Goal: Information Seeking & Learning: Learn about a topic

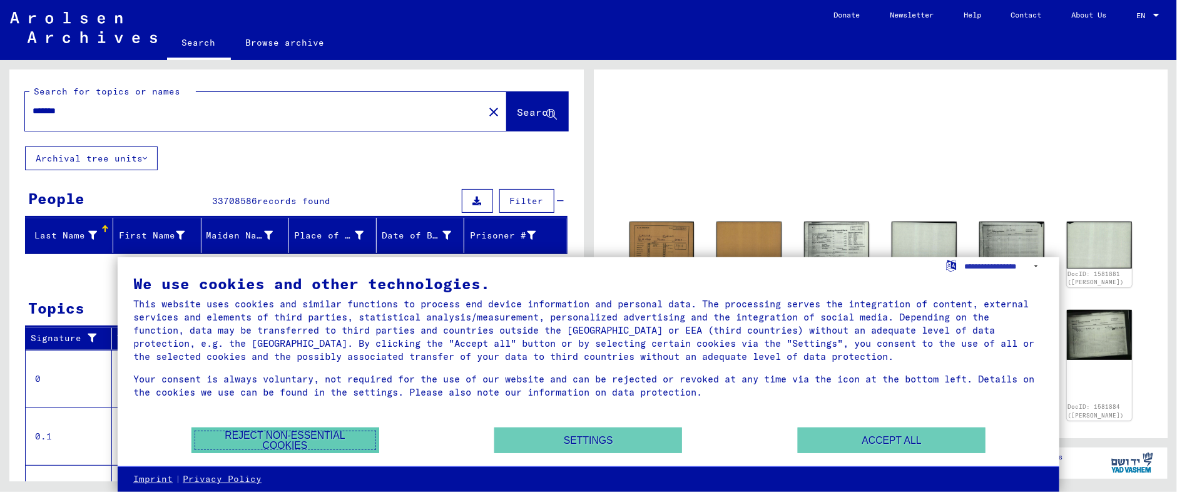
click at [333, 436] on button "Reject non-essential cookies" at bounding box center [285, 440] width 188 height 26
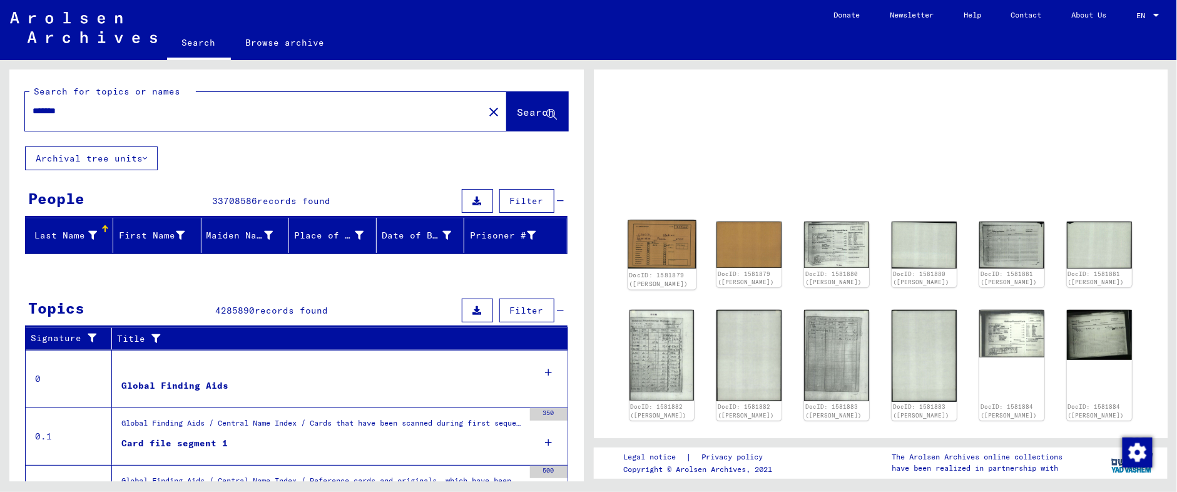
click at [644, 238] on img at bounding box center [662, 244] width 68 height 49
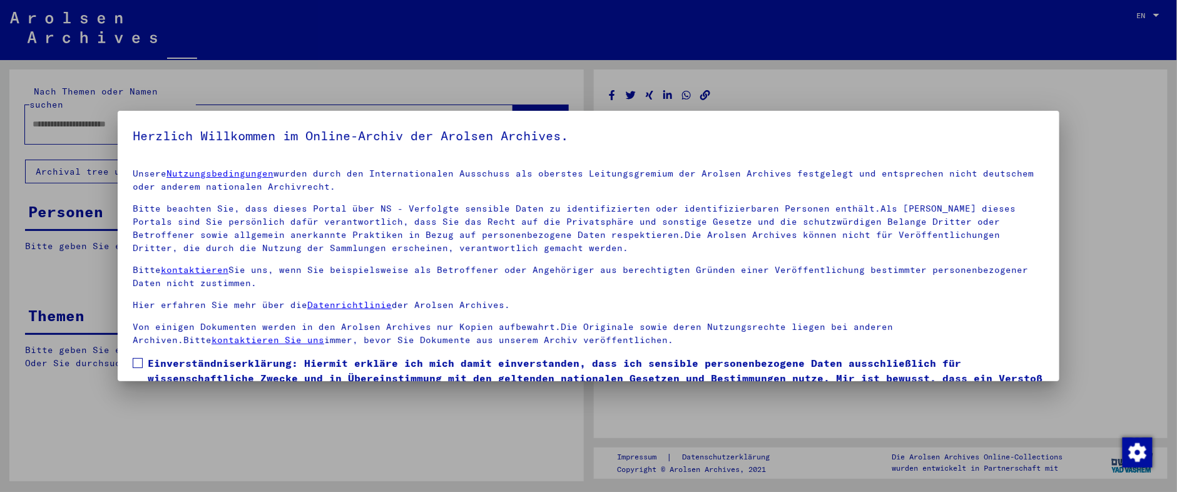
type input "*******"
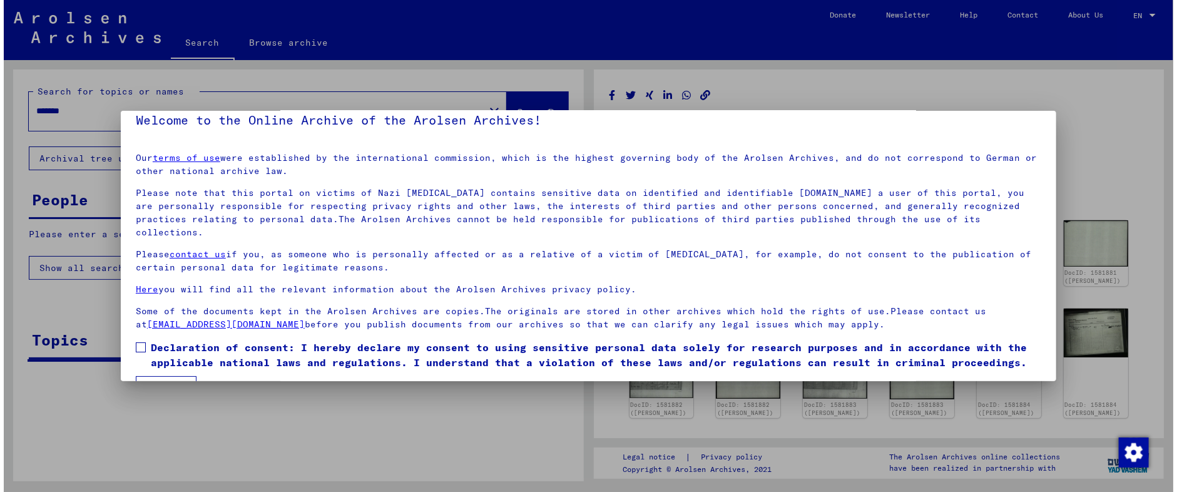
scroll to position [35, 0]
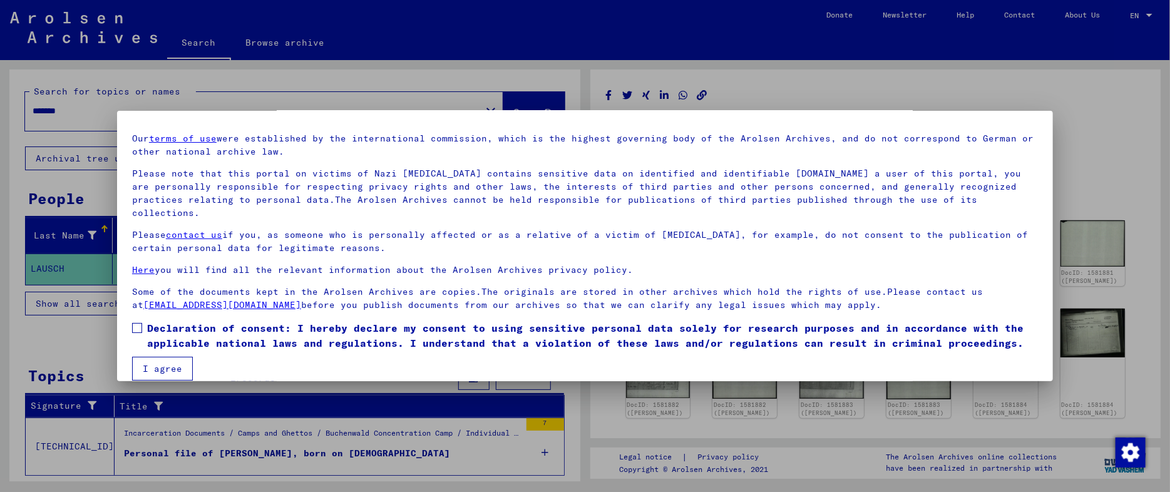
click at [132, 323] on span at bounding box center [137, 328] width 10 height 10
click at [136, 358] on button "I agree" at bounding box center [162, 369] width 61 height 24
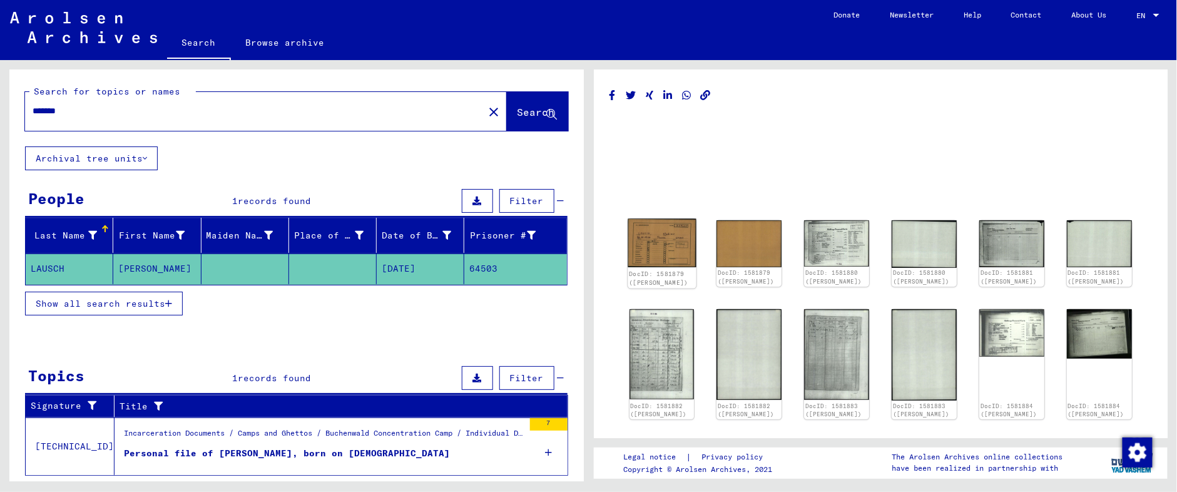
click at [653, 240] on img at bounding box center [662, 243] width 68 height 49
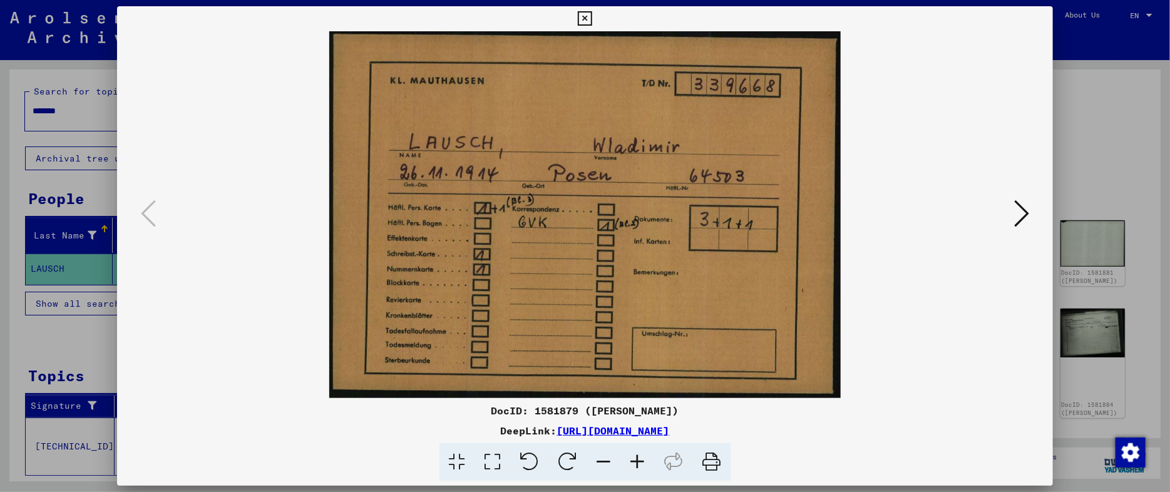
click at [1022, 203] on icon at bounding box center [1021, 213] width 15 height 30
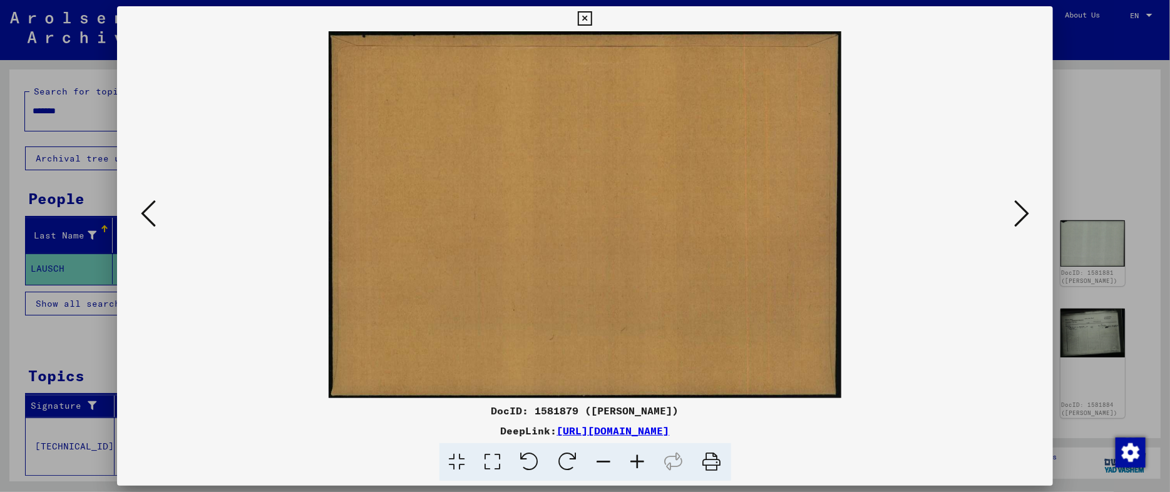
click at [1022, 203] on icon at bounding box center [1021, 213] width 15 height 30
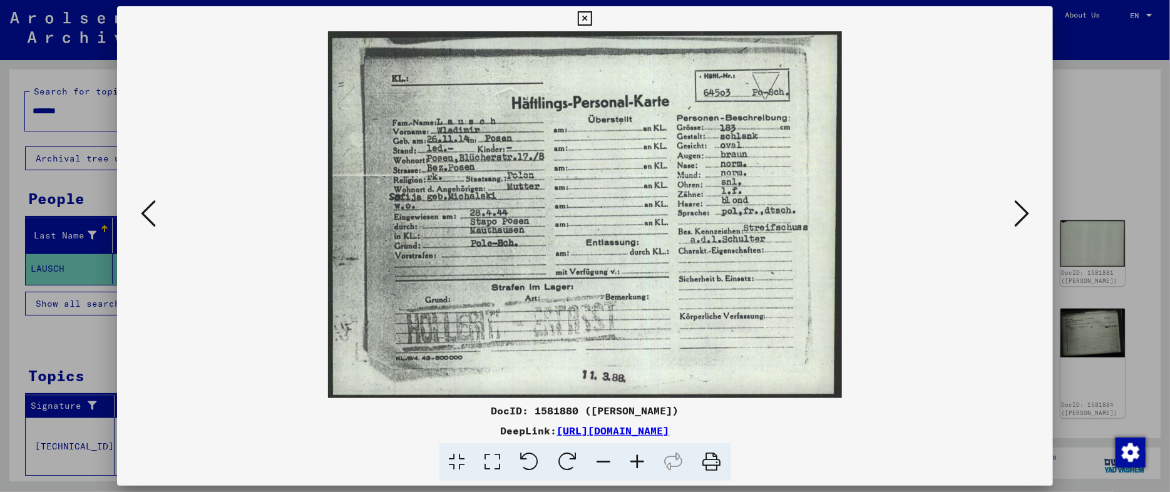
click at [1022, 203] on icon at bounding box center [1021, 213] width 15 height 30
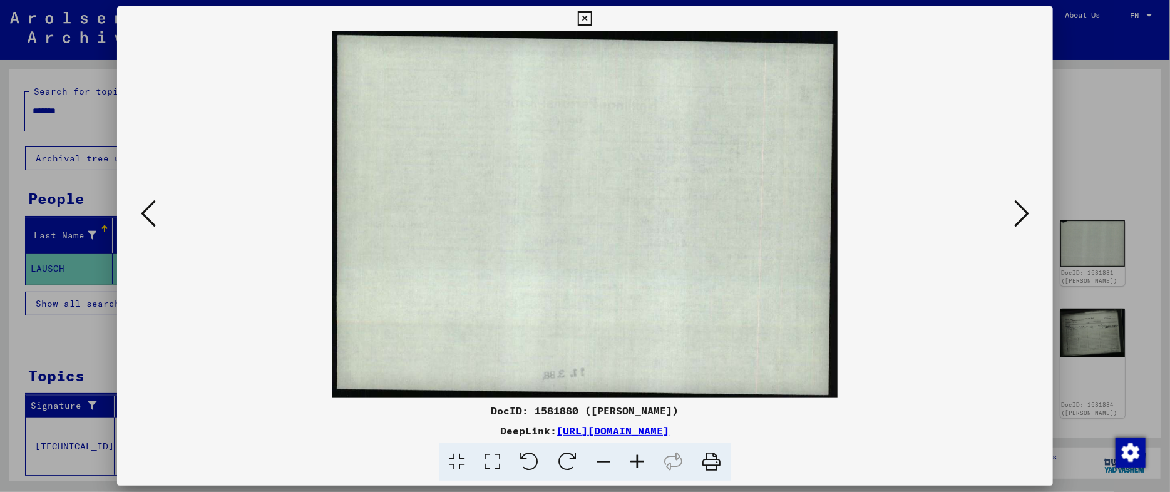
click at [1022, 203] on icon at bounding box center [1021, 213] width 15 height 30
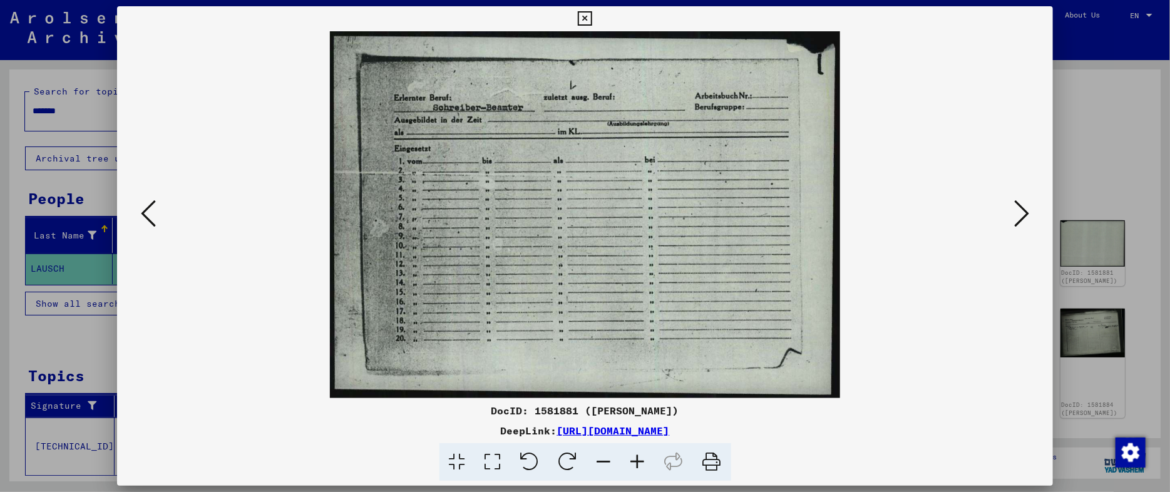
click at [1022, 203] on icon at bounding box center [1021, 213] width 15 height 30
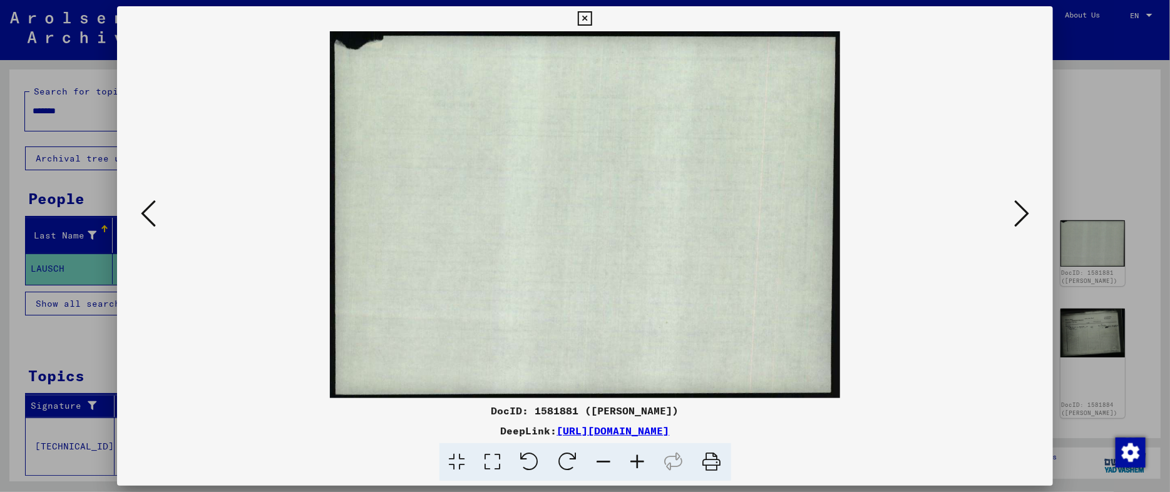
click at [1022, 203] on icon at bounding box center [1021, 213] width 15 height 30
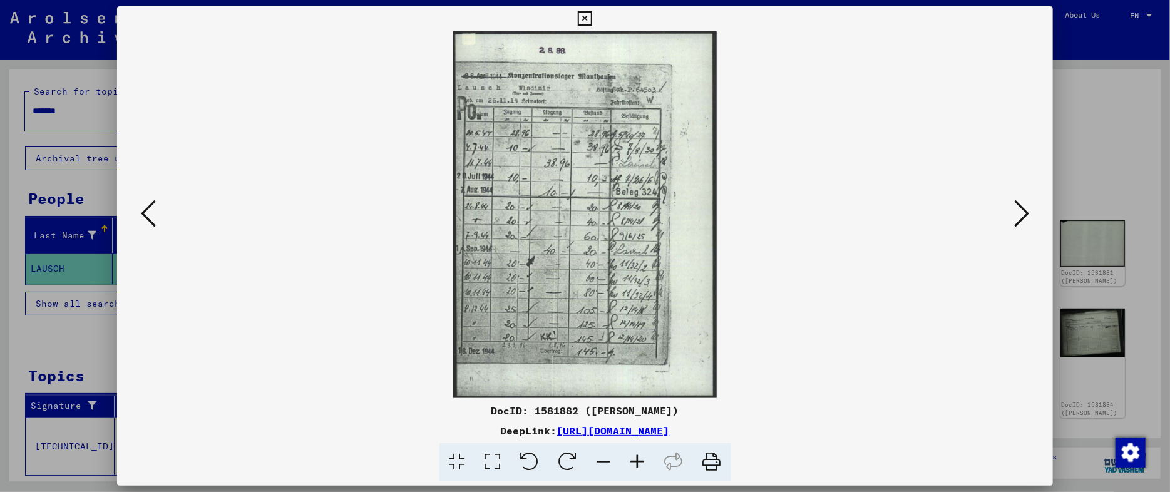
click at [1022, 203] on icon at bounding box center [1021, 213] width 15 height 30
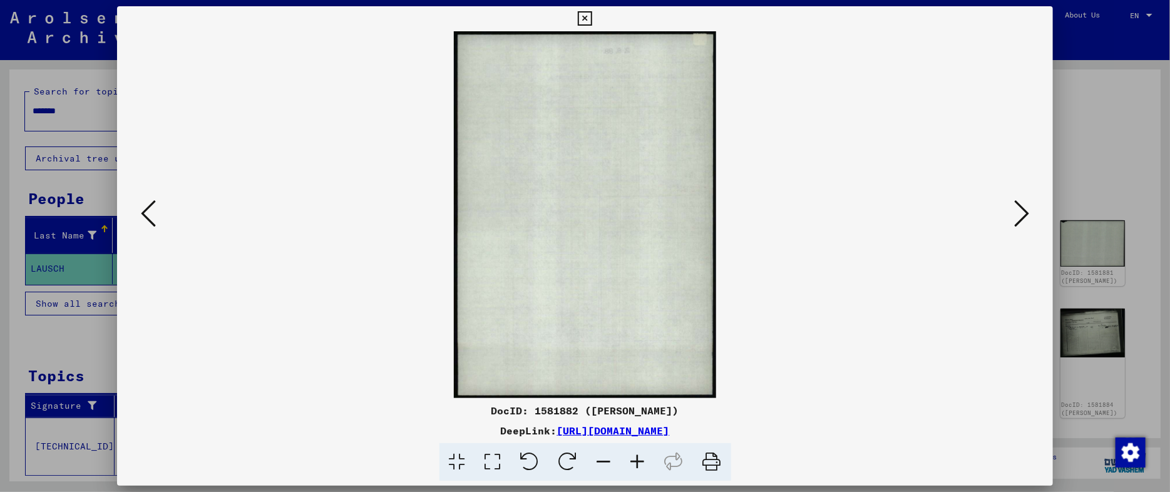
click at [1022, 203] on icon at bounding box center [1021, 213] width 15 height 30
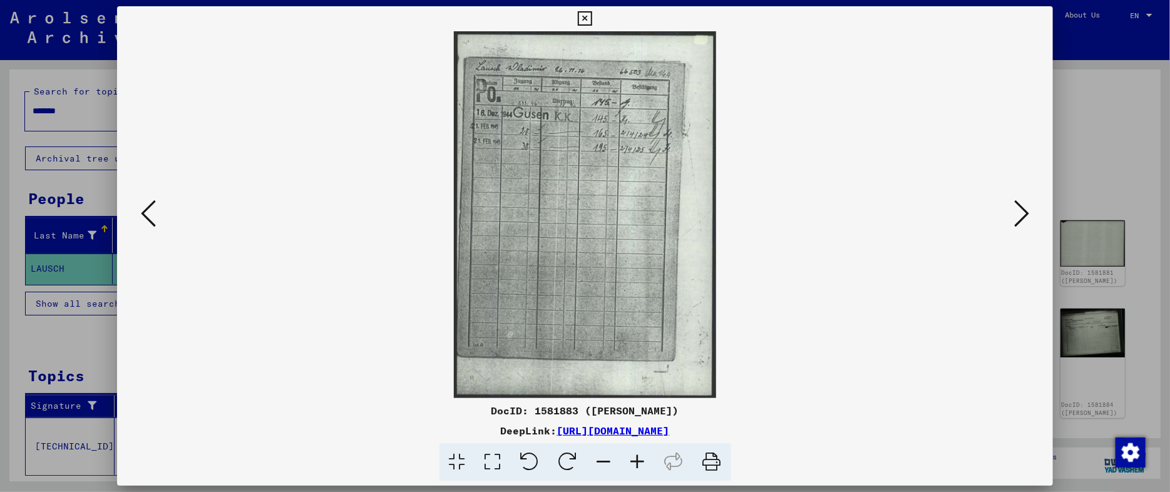
click at [1022, 203] on icon at bounding box center [1021, 213] width 15 height 30
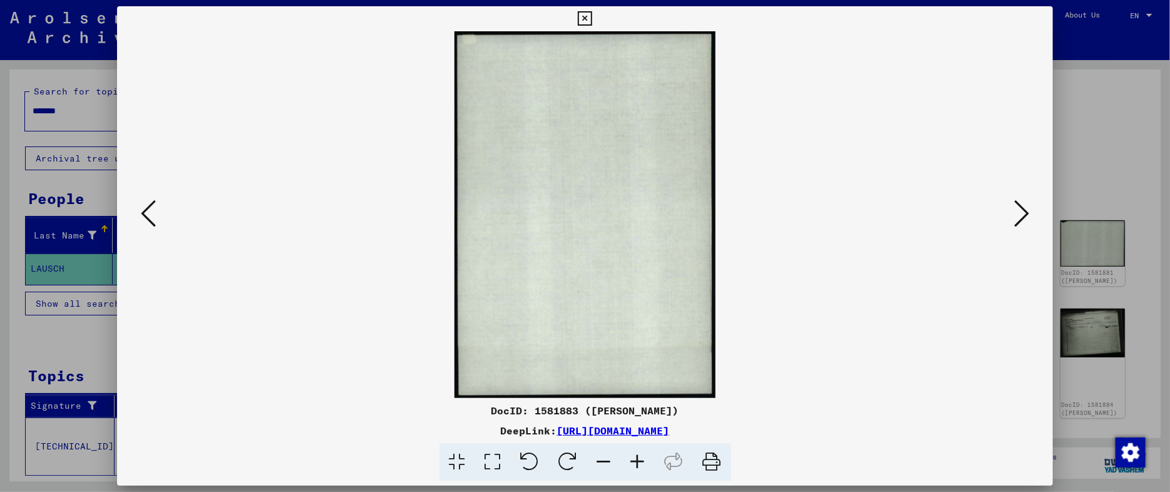
click at [1022, 203] on icon at bounding box center [1021, 213] width 15 height 30
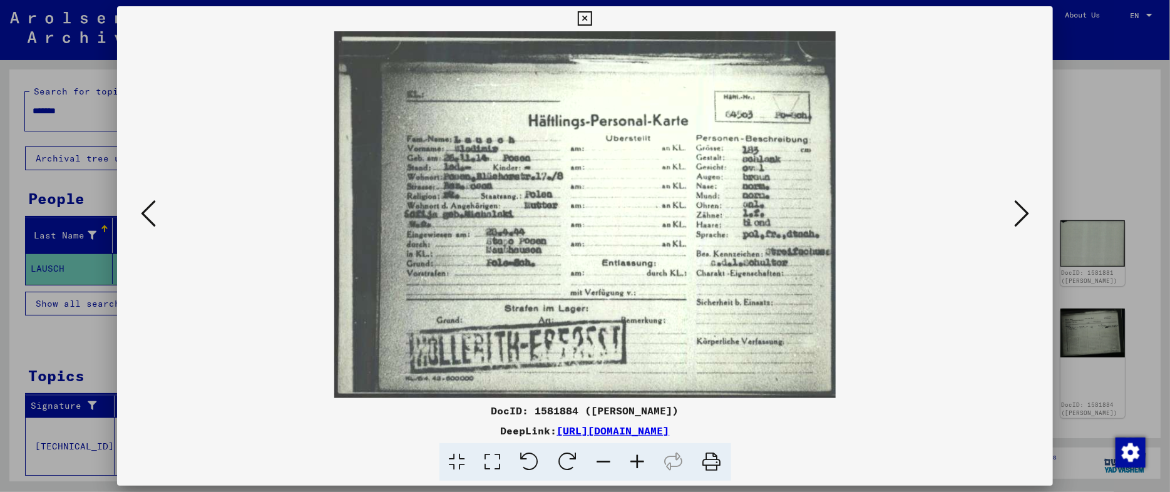
click at [1022, 203] on icon at bounding box center [1021, 213] width 15 height 30
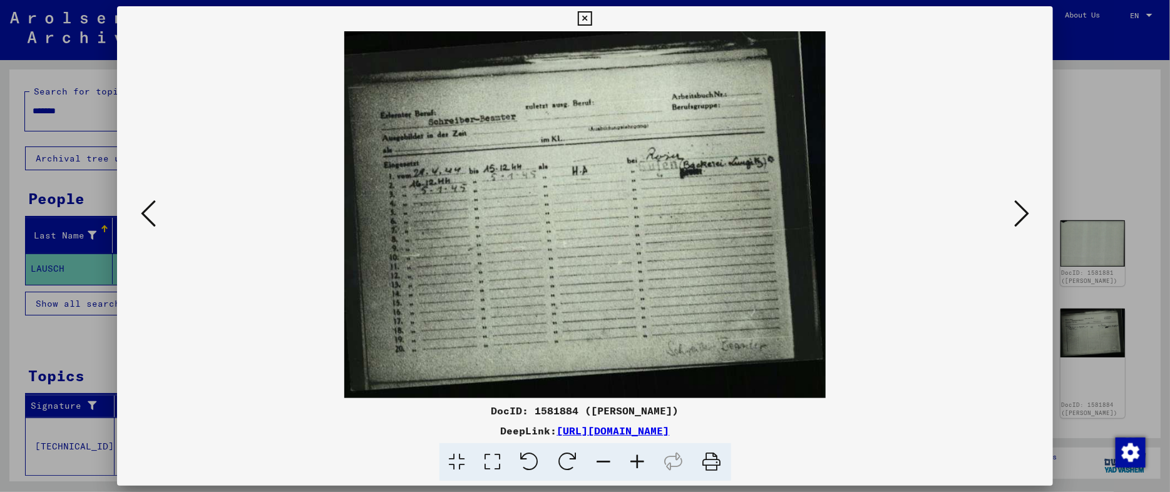
click at [1022, 203] on icon at bounding box center [1021, 213] width 15 height 30
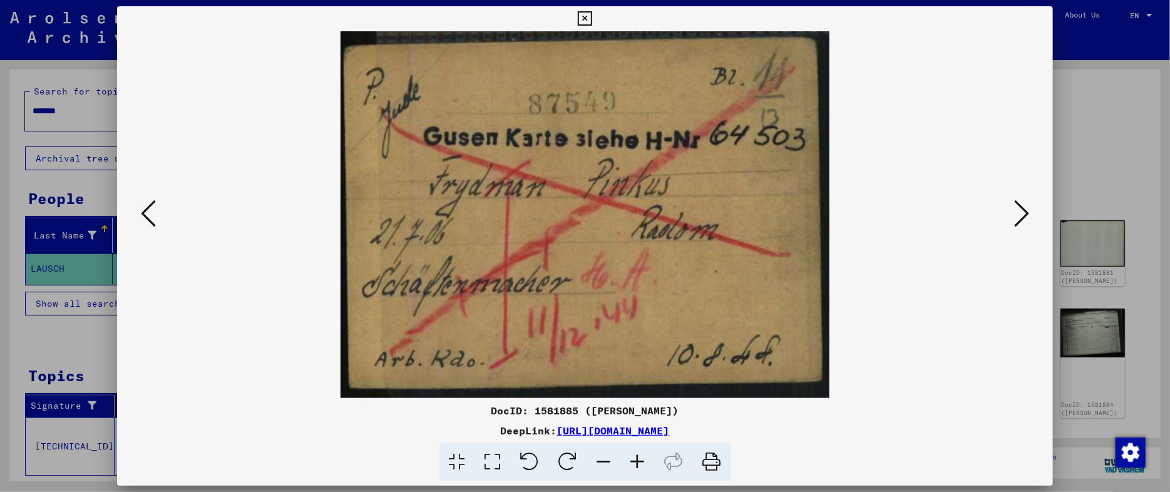
click at [1022, 203] on icon at bounding box center [1021, 213] width 15 height 30
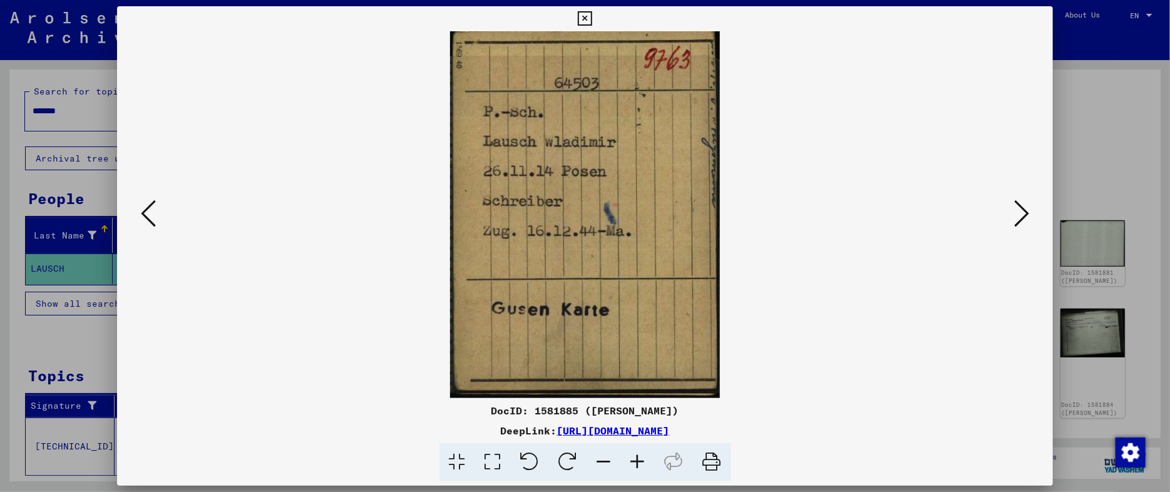
click at [1022, 203] on icon at bounding box center [1021, 213] width 15 height 30
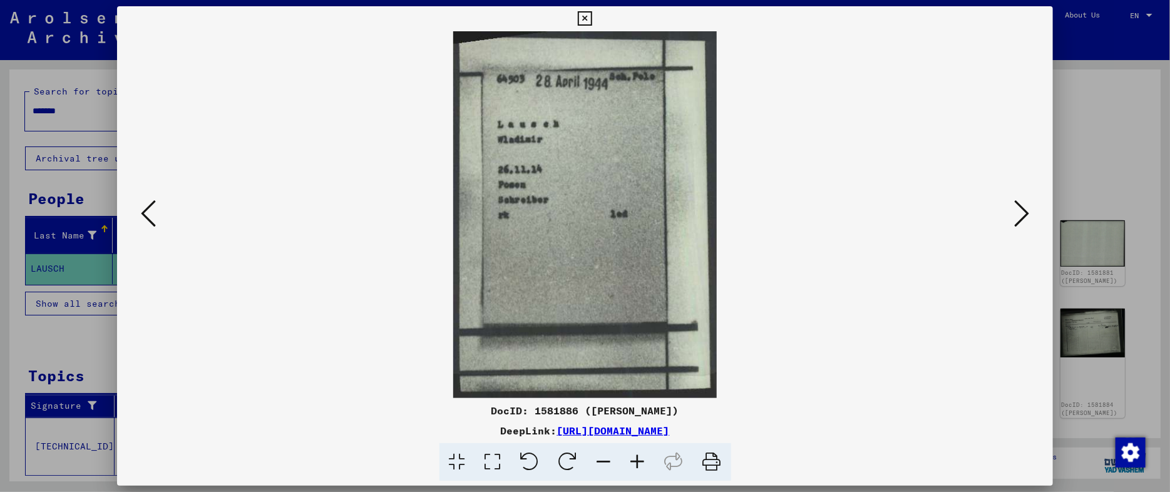
click at [1022, 203] on icon at bounding box center [1021, 213] width 15 height 30
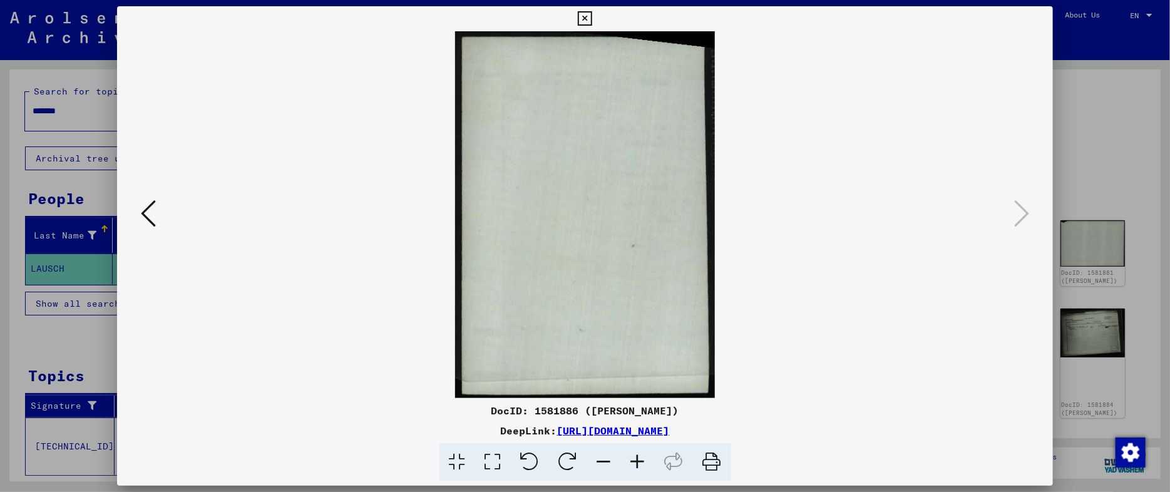
click at [1144, 67] on div at bounding box center [585, 246] width 1170 height 492
